Goal: Find contact information: Find contact information

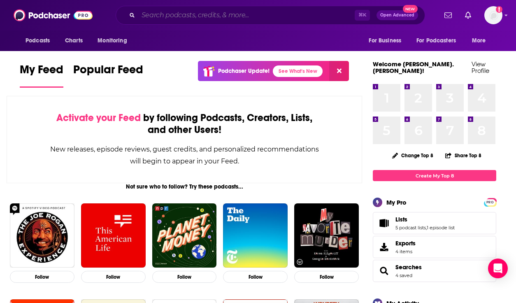
click at [178, 16] on input "Search podcasts, credits, & more..." at bounding box center [246, 15] width 216 height 13
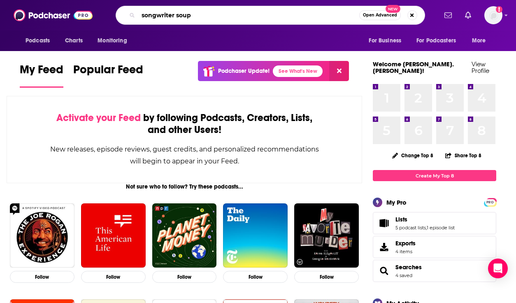
type input "songwriter soup"
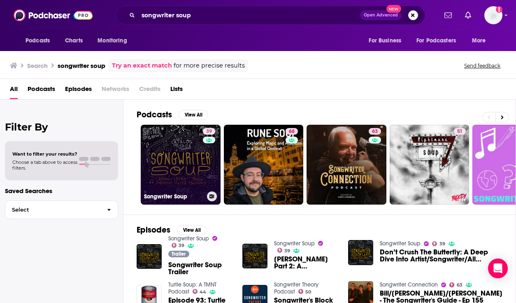
click at [175, 174] on link "39 Songwriter Soup" at bounding box center [181, 165] width 80 height 80
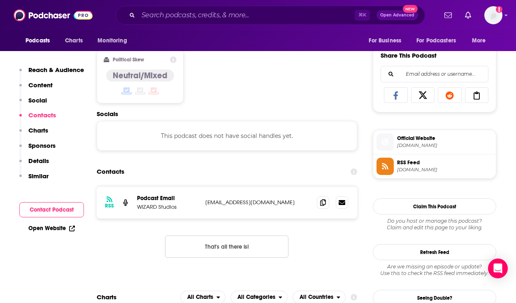
scroll to position [502, 1]
click at [321, 199] on icon at bounding box center [323, 202] width 6 height 7
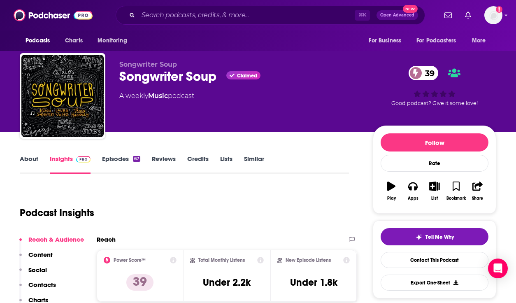
scroll to position [1, 1]
